Goal: Information Seeking & Learning: Check status

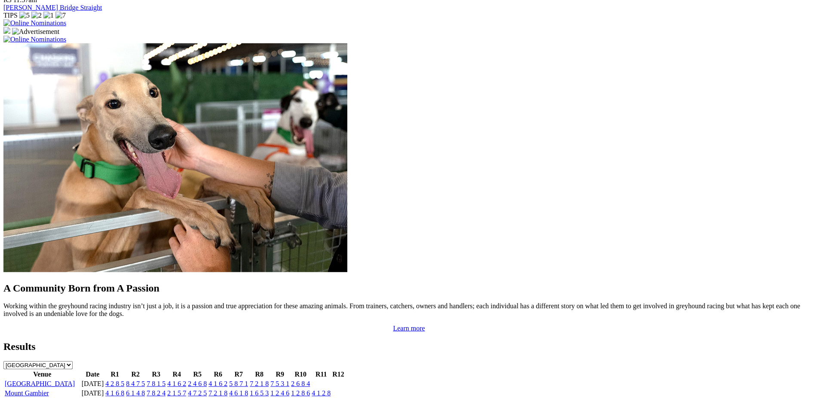
scroll to position [609, 0]
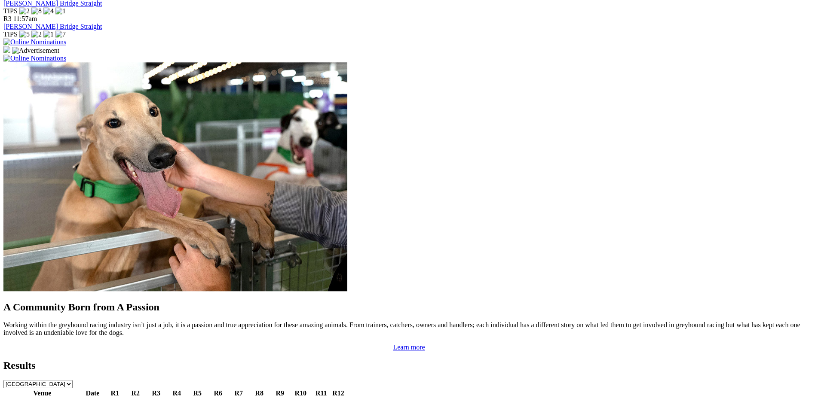
click at [310, 398] on link "2 6 8 4" at bounding box center [300, 402] width 19 height 7
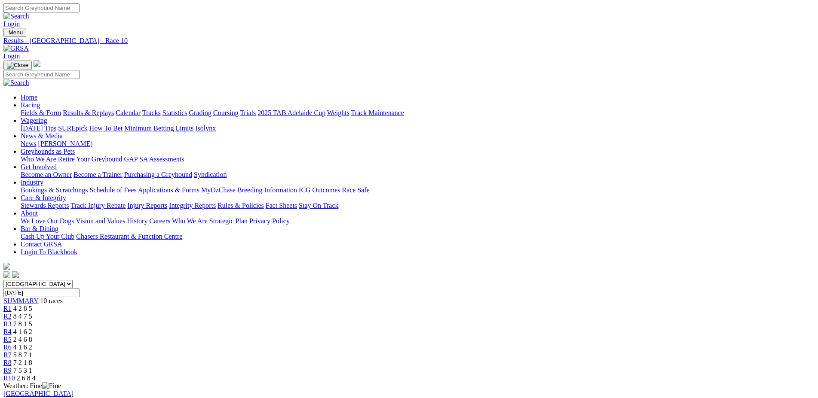
click at [12, 367] on span "R9" at bounding box center [7, 370] width 8 height 7
click at [12, 359] on span "R8" at bounding box center [7, 362] width 8 height 7
click at [12, 351] on span "R7" at bounding box center [7, 354] width 8 height 7
